Goal: Task Accomplishment & Management: Use online tool/utility

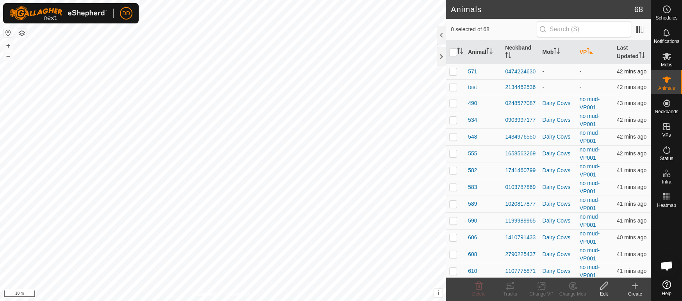
scroll to position [1899, 0]
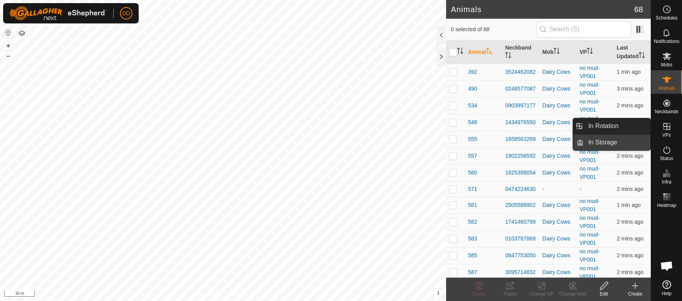
scroll to position [1899, 0]
click at [623, 129] on link "In Rotation" at bounding box center [617, 126] width 67 height 16
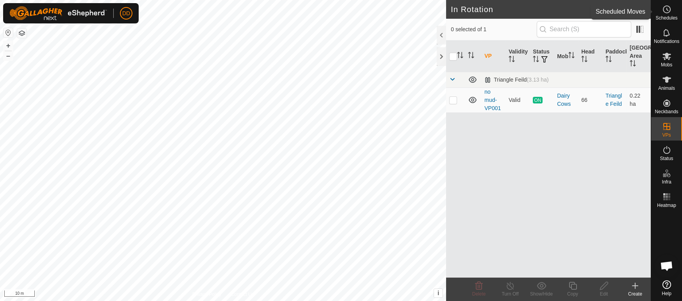
click at [668, 18] on span "Schedules" at bounding box center [667, 18] width 22 height 5
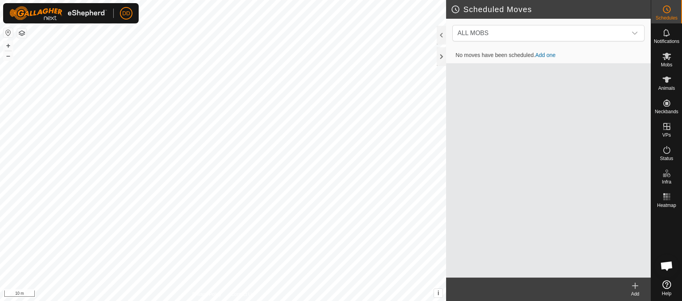
click at [546, 57] on link "Add one" at bounding box center [545, 55] width 20 height 6
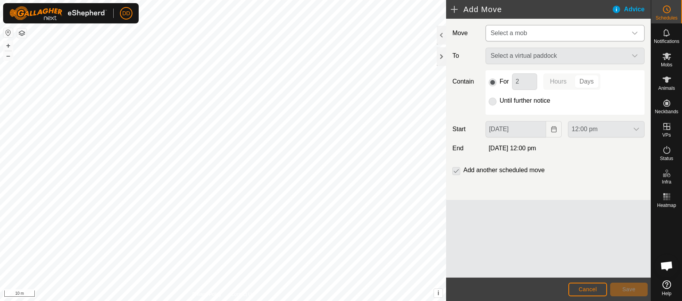
click at [530, 30] on span "Select a mob" at bounding box center [558, 33] width 140 height 16
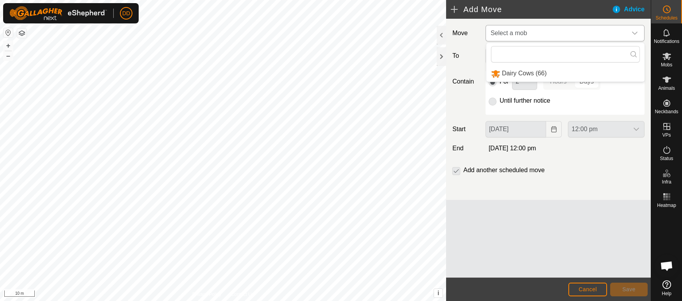
click at [520, 72] on li "Dairy Cows (66)" at bounding box center [566, 74] width 158 height 16
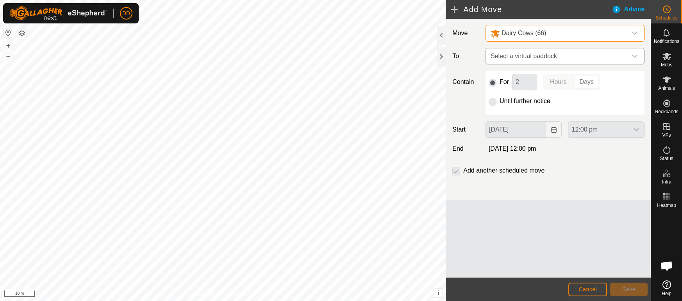
click at [525, 57] on span "Select a virtual paddock" at bounding box center [558, 56] width 140 height 16
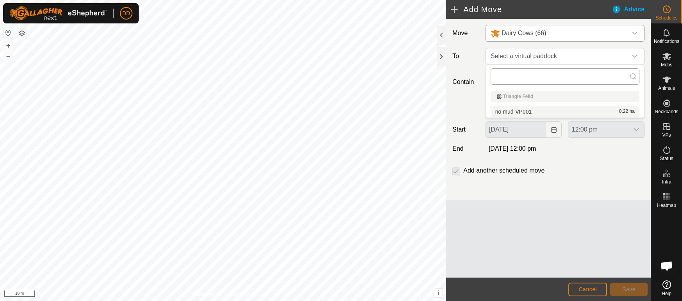
click at [519, 76] on input "text" at bounding box center [565, 76] width 149 height 16
